Goal: Obtain resource: Obtain resource

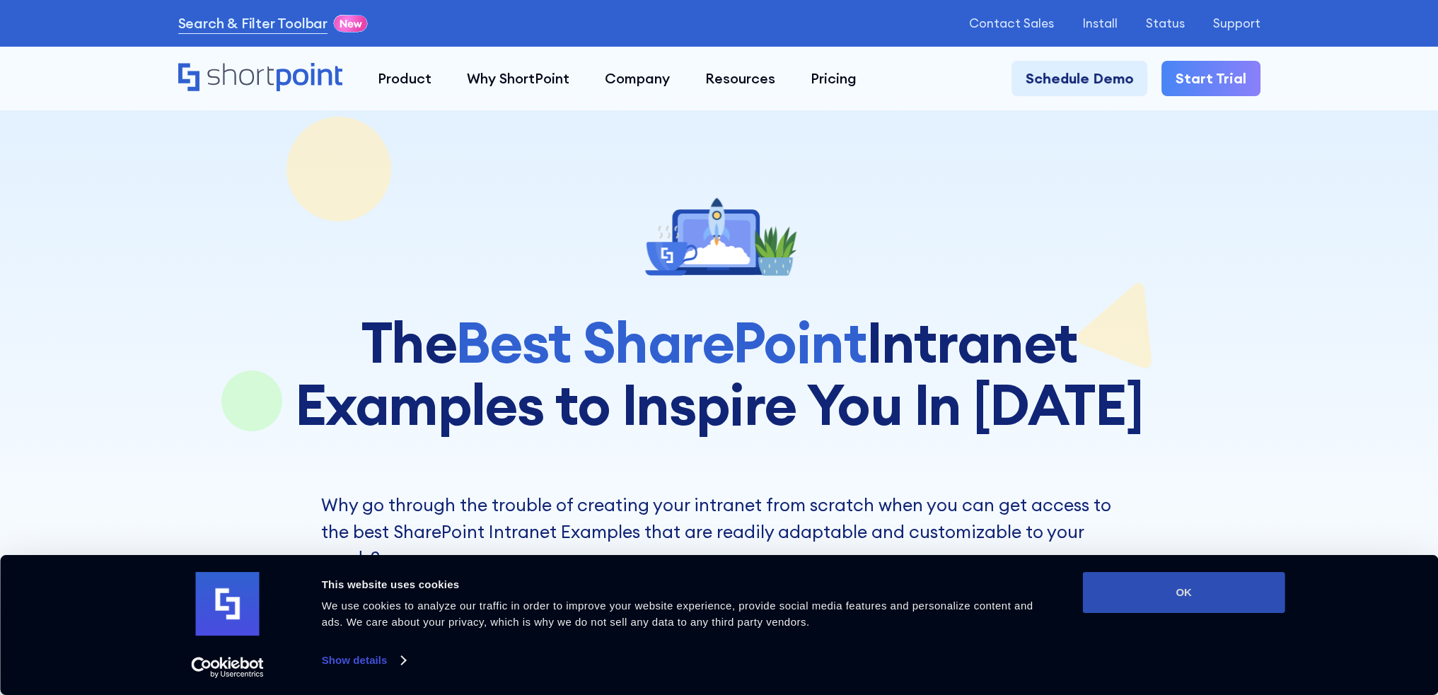
click at [1200, 597] on button "OK" at bounding box center [1184, 592] width 202 height 41
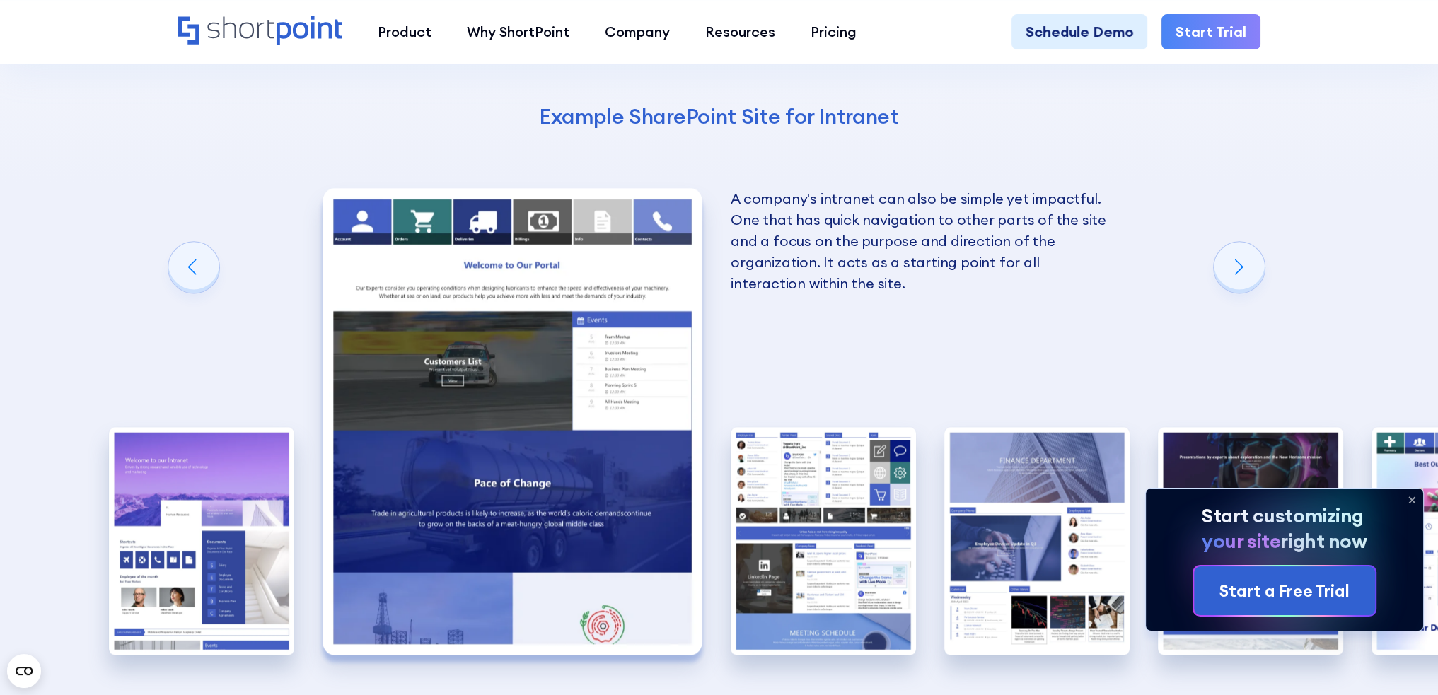
scroll to position [2264, 0]
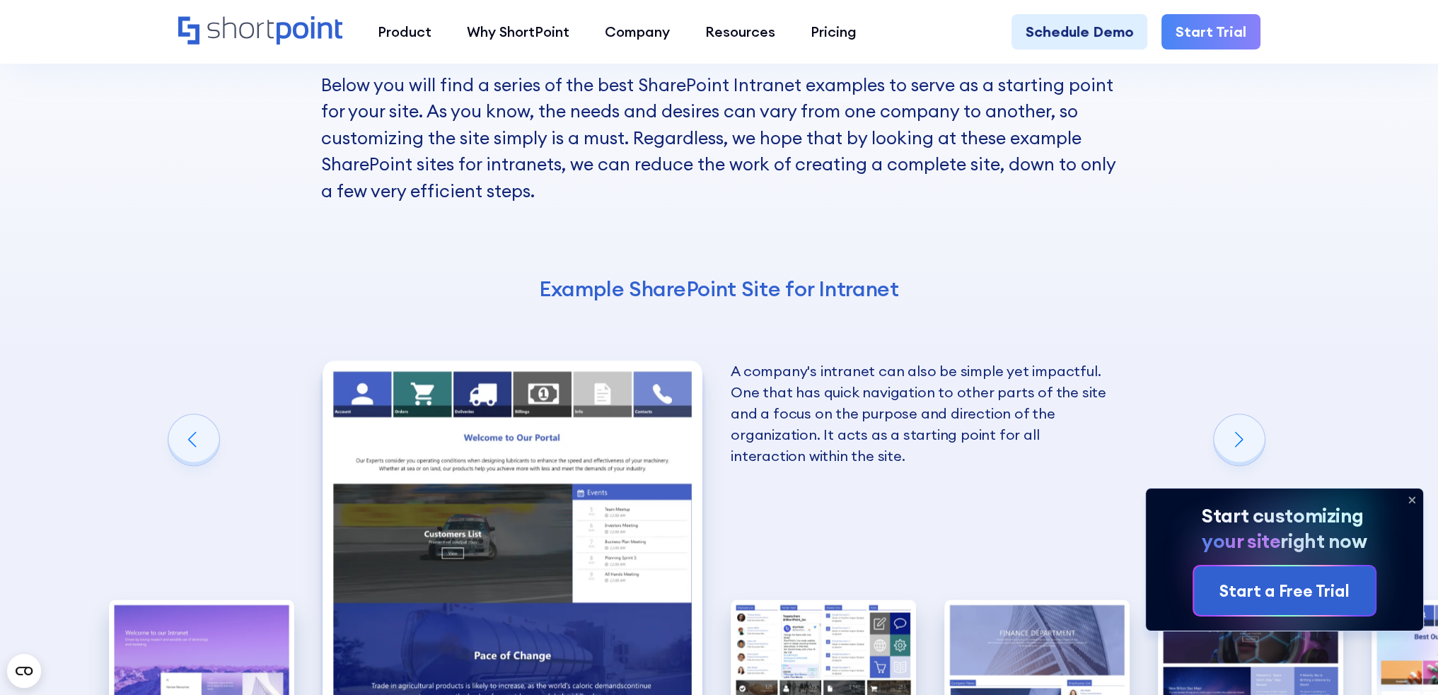
click at [608, 361] on img "2 / 10" at bounding box center [513, 594] width 381 height 467
click at [603, 365] on img "2 / 10" at bounding box center [513, 594] width 381 height 467
click at [538, 382] on img "2 / 10" at bounding box center [513, 594] width 381 height 467
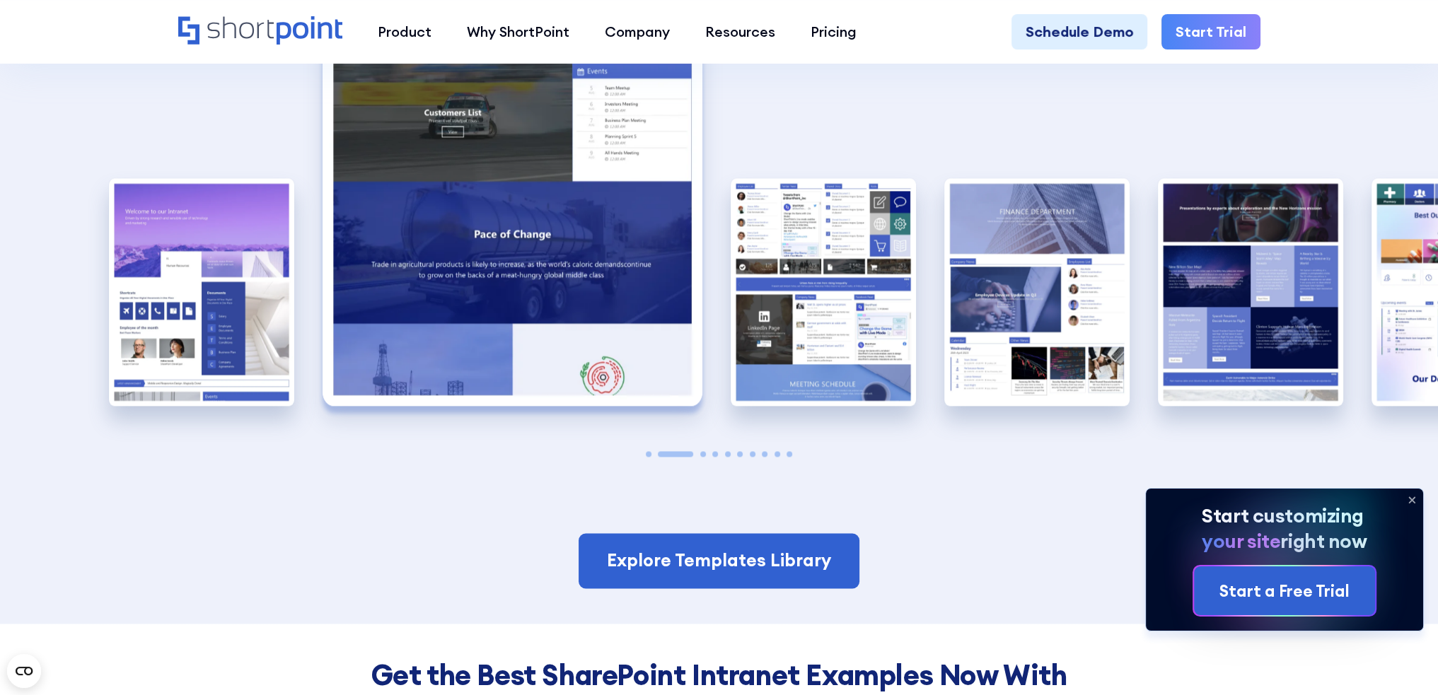
scroll to position [2759, 0]
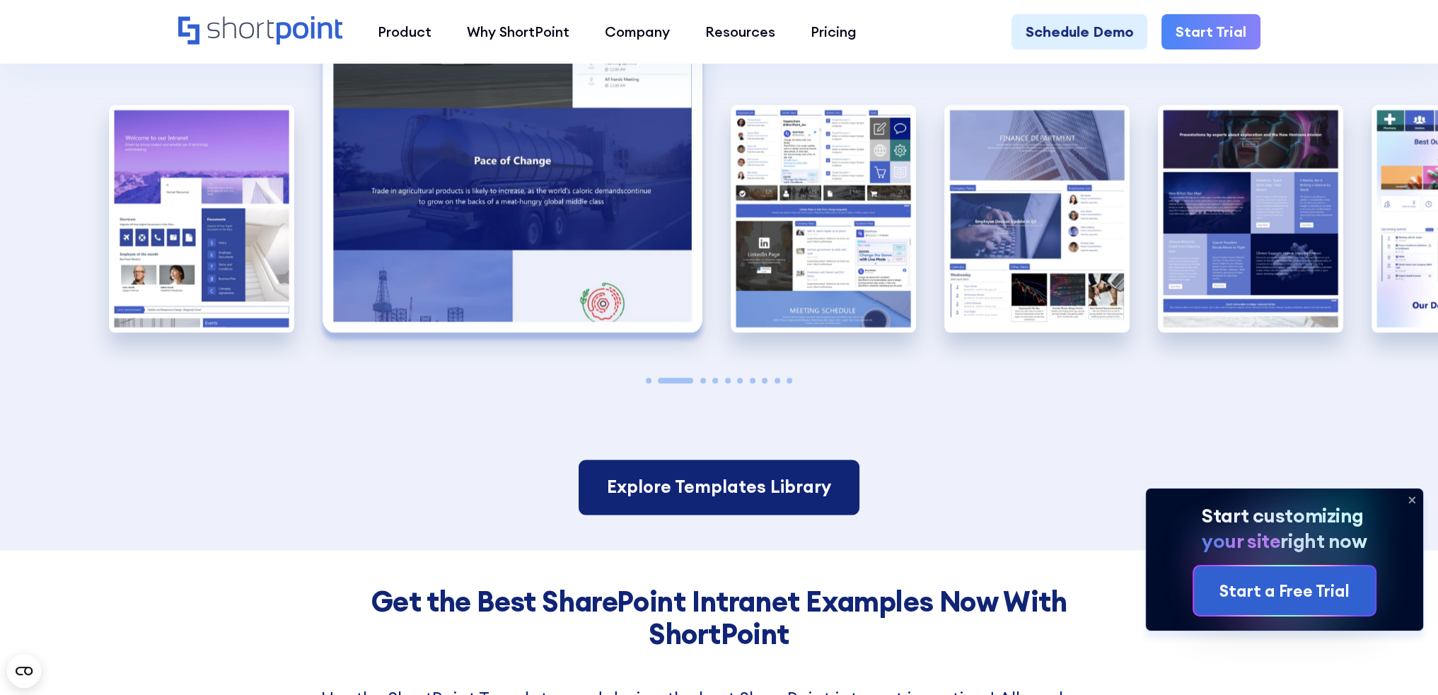
click at [676, 460] on link "Explore Templates Library" at bounding box center [719, 487] width 281 height 55
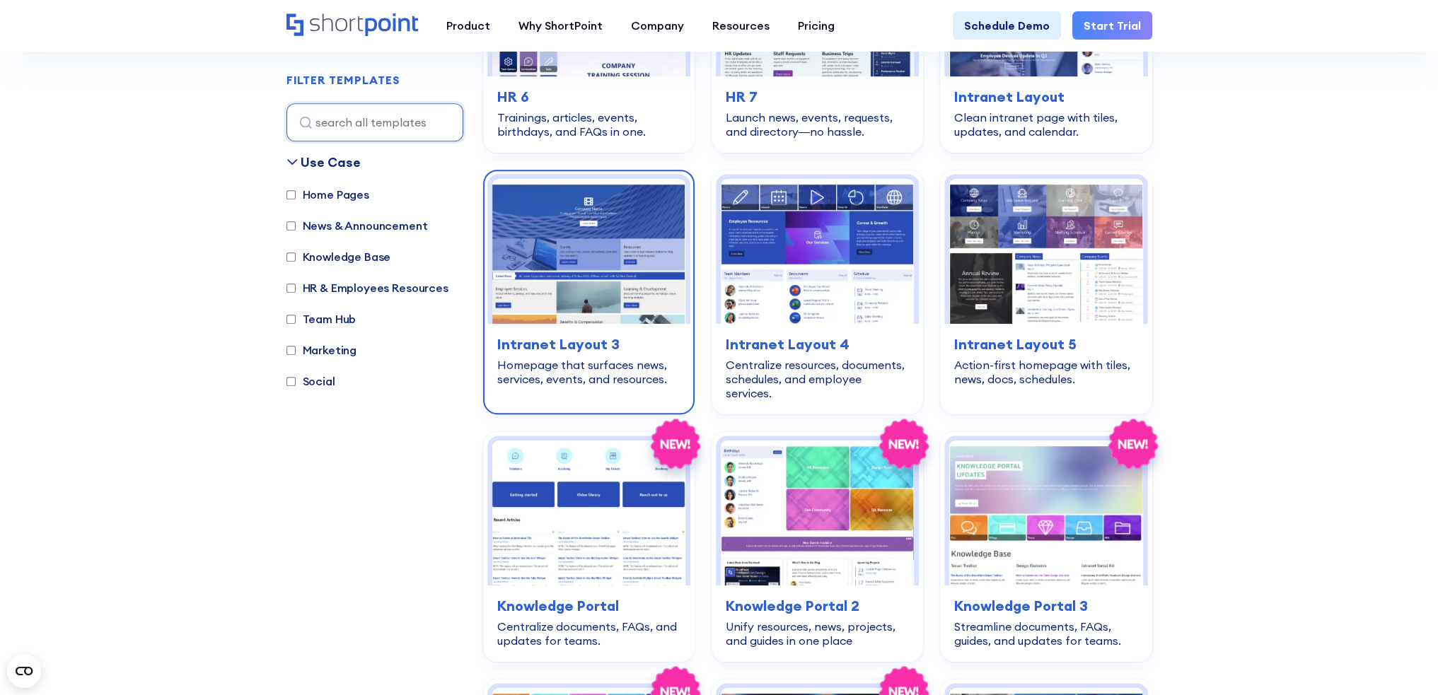
scroll to position [1132, 0]
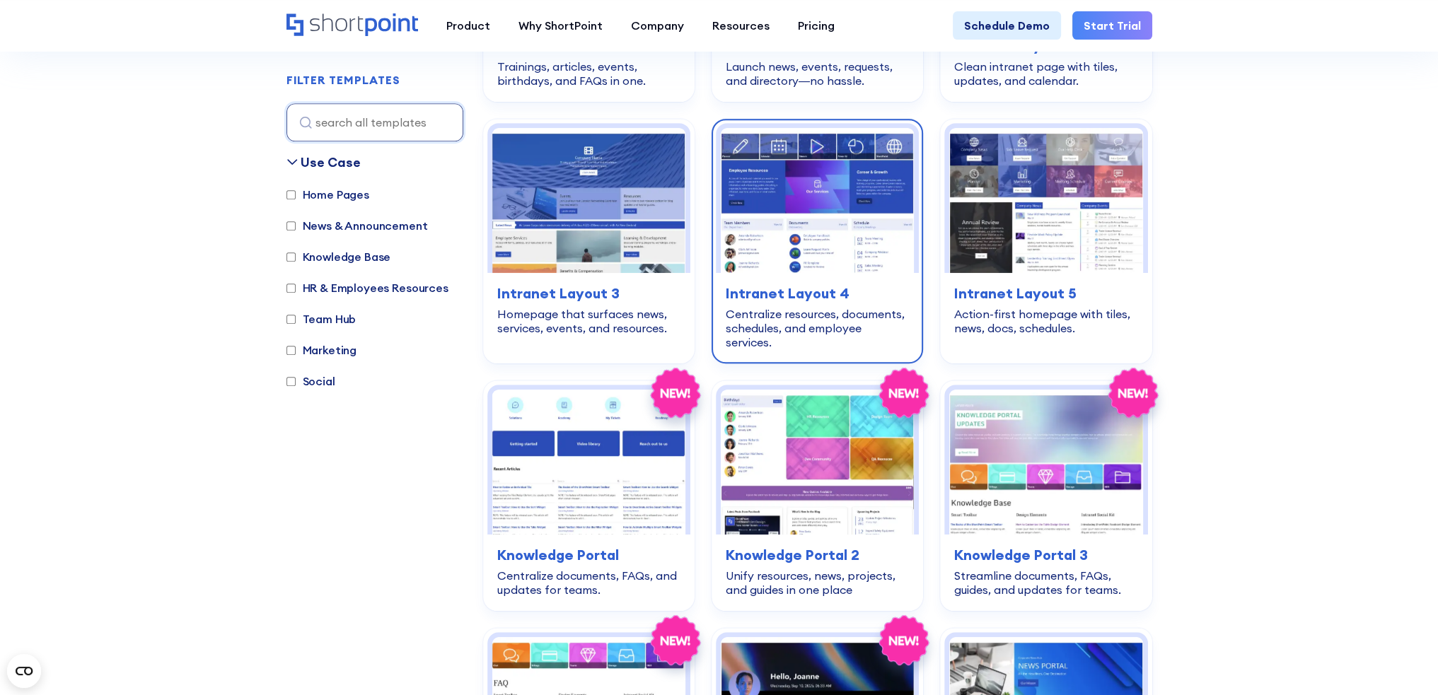
click at [857, 225] on img at bounding box center [817, 200] width 193 height 145
